Goal: Task Accomplishment & Management: Use online tool/utility

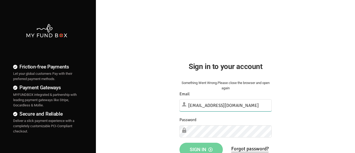
type input "[EMAIL_ADDRESS][DOMAIN_NAME]"
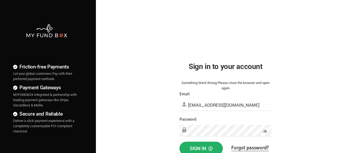
click at [201, 147] on span "Sign in" at bounding box center [201, 148] width 23 height 6
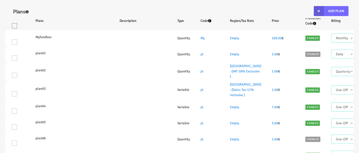
select select "100"
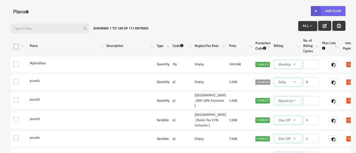
click at [328, 11] on button "Add Plan" at bounding box center [328, 11] width 35 height 10
type input "100"
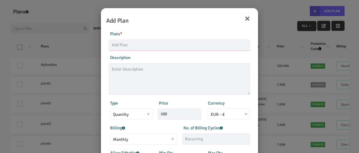
click at [153, 45] on input "text" at bounding box center [179, 44] width 141 height 11
